Goal: Task Accomplishment & Management: Manage account settings

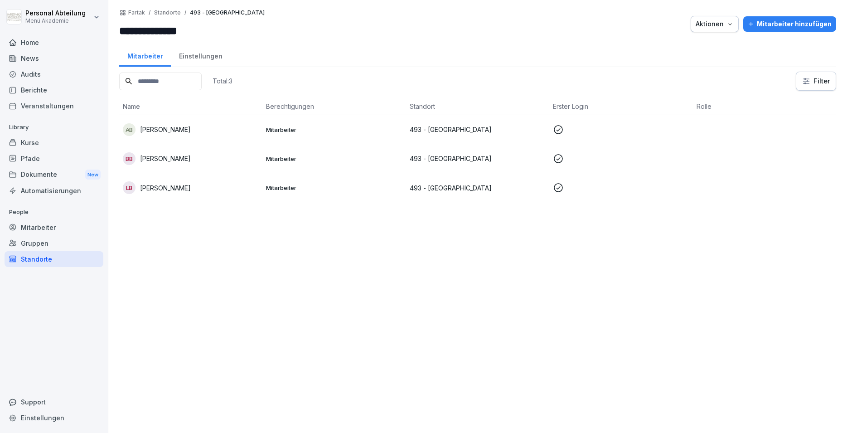
click at [54, 228] on div "Mitarbeiter" at bounding box center [54, 227] width 99 height 16
click at [51, 225] on div "Mitarbeiter" at bounding box center [54, 227] width 99 height 16
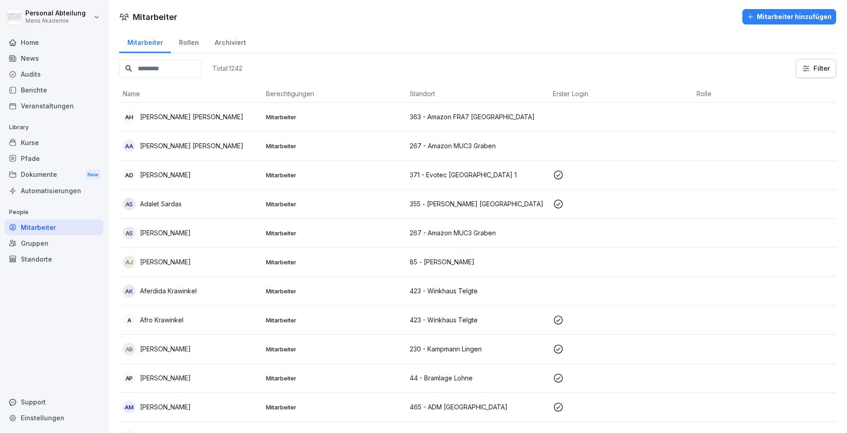
click at [166, 68] on input at bounding box center [160, 69] width 83 height 18
type input "*"
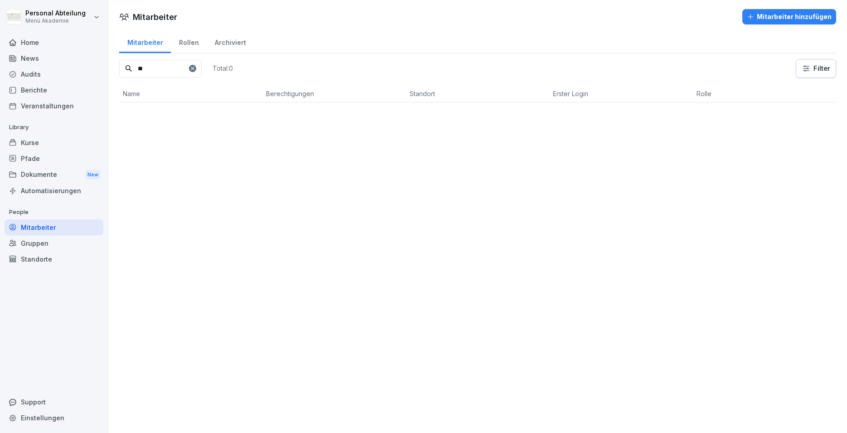
type input "*"
type input "*****"
click at [169, 113] on p "[PERSON_NAME]" at bounding box center [165, 117] width 51 height 10
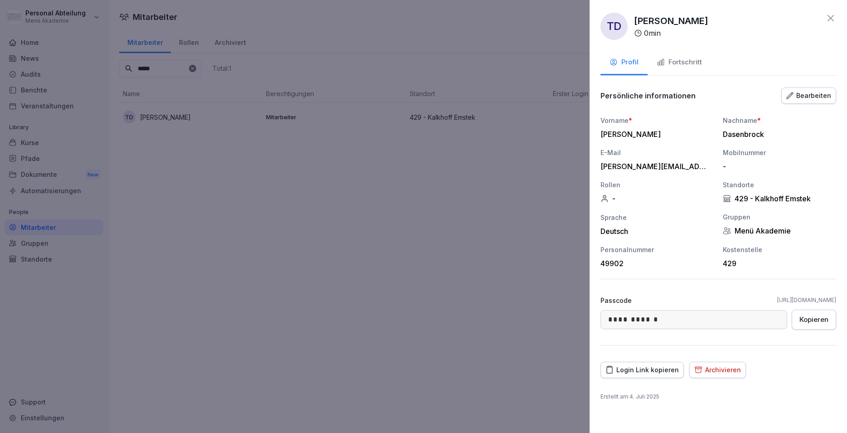
click at [815, 97] on div "Bearbeiten" at bounding box center [809, 96] width 45 height 10
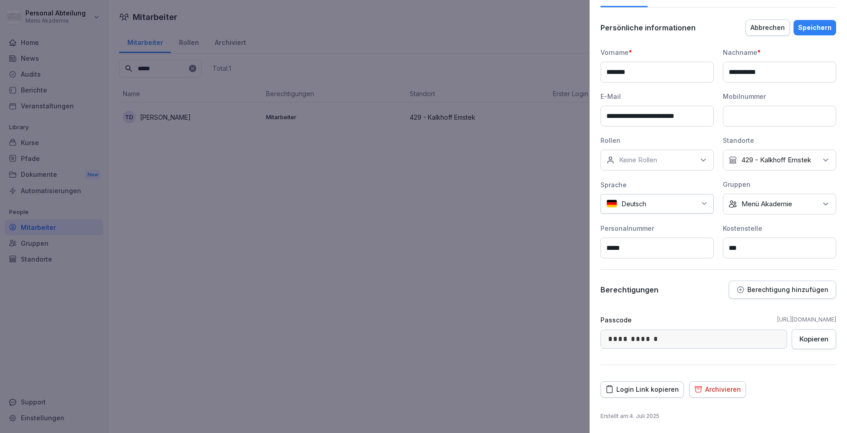
scroll to position [77, 0]
click at [646, 388] on div "Login Link kopieren" at bounding box center [642, 389] width 73 height 10
click at [760, 23] on div "Abbrechen" at bounding box center [768, 28] width 34 height 10
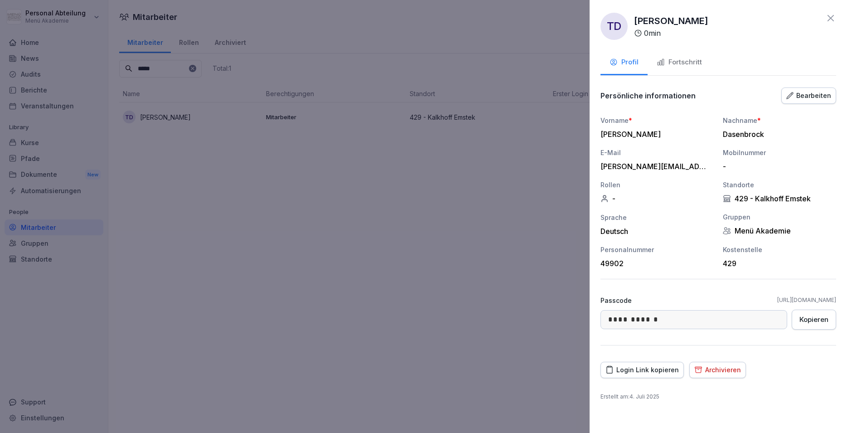
scroll to position [0, 0]
